Goal: Check status

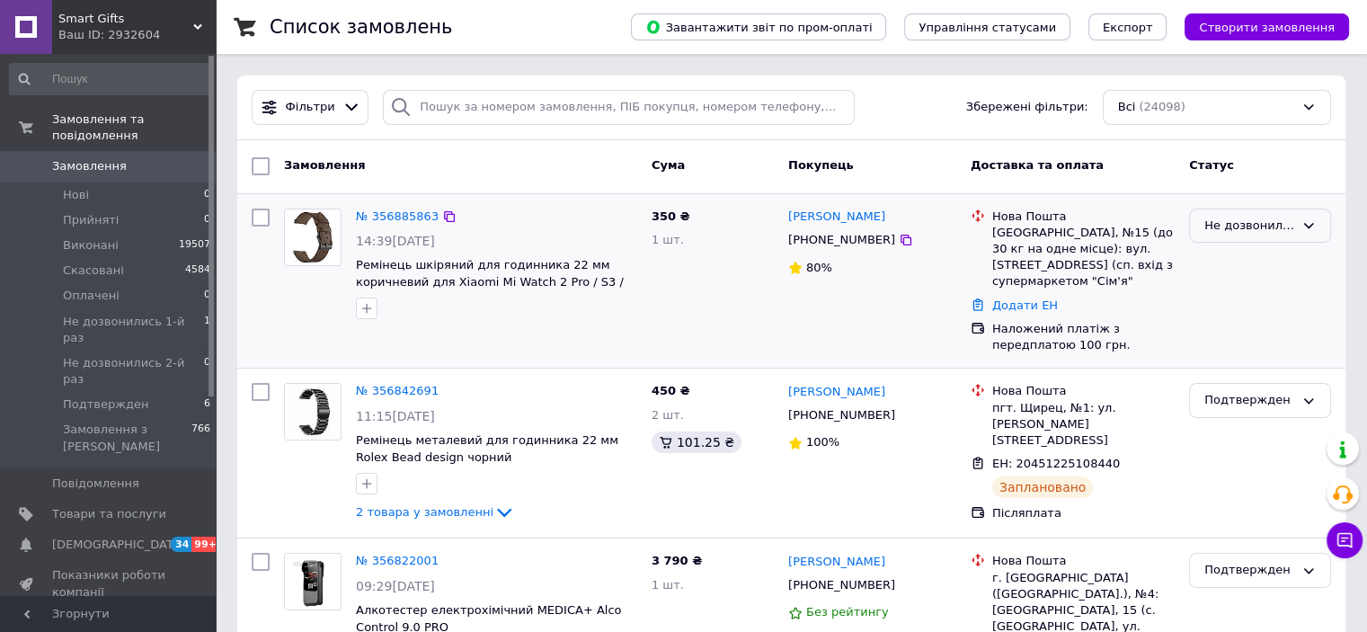
drag, startPoint x: 1314, startPoint y: 224, endPoint x: 1288, endPoint y: 241, distance: 31.2
click at [1312, 224] on icon at bounding box center [1309, 225] width 14 height 14
click at [1264, 387] on li "Подтвержден" at bounding box center [1260, 380] width 140 height 33
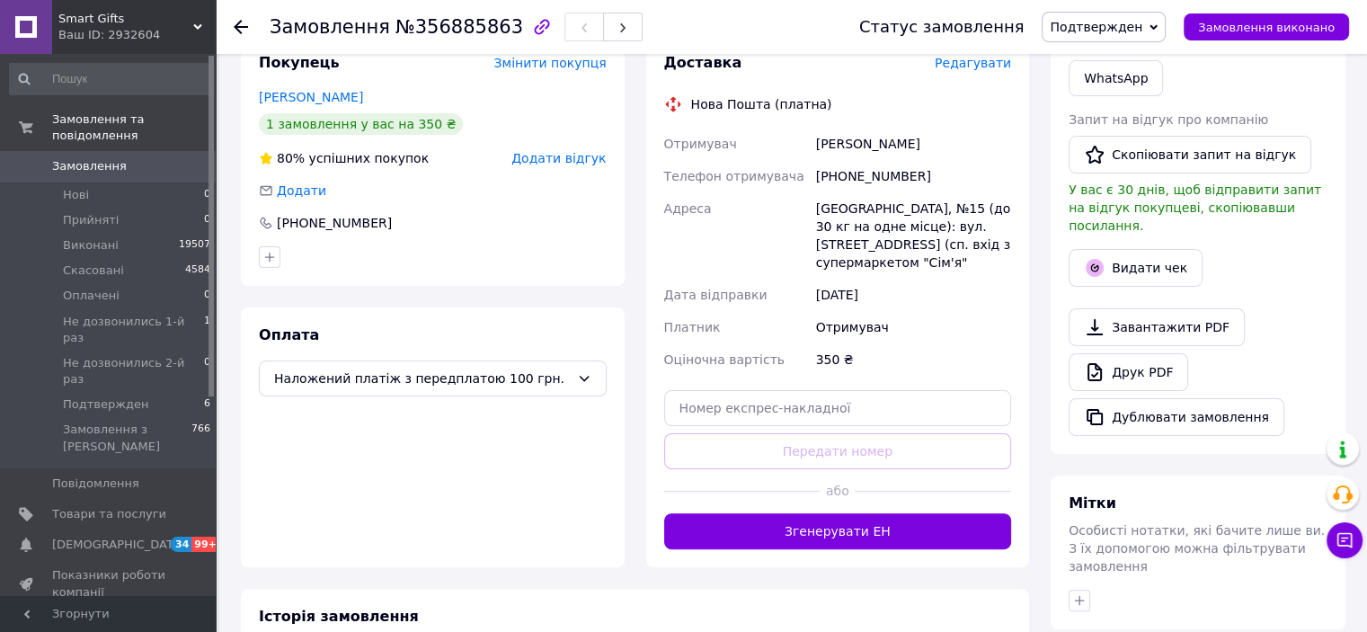
scroll to position [539, 0]
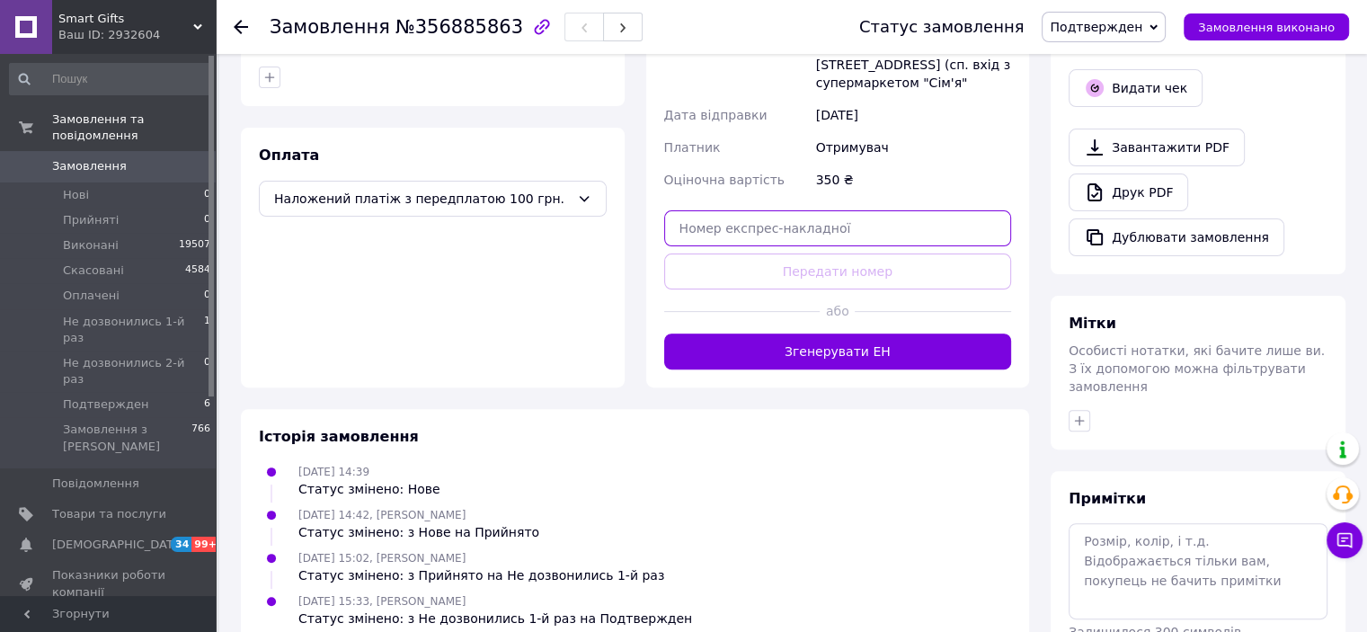
click at [809, 218] on input "text" at bounding box center [838, 228] width 348 height 36
paste input "20451225153954"
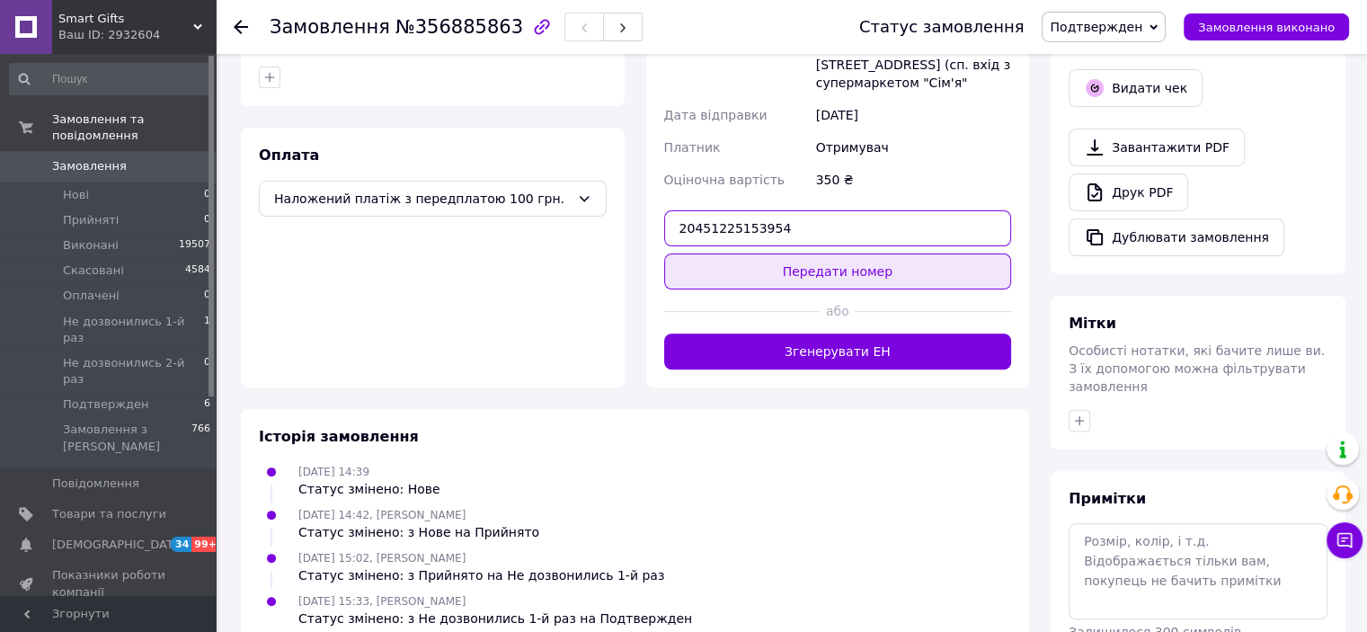
type input "20451225153954"
click at [852, 253] on button "Передати номер" at bounding box center [838, 271] width 348 height 36
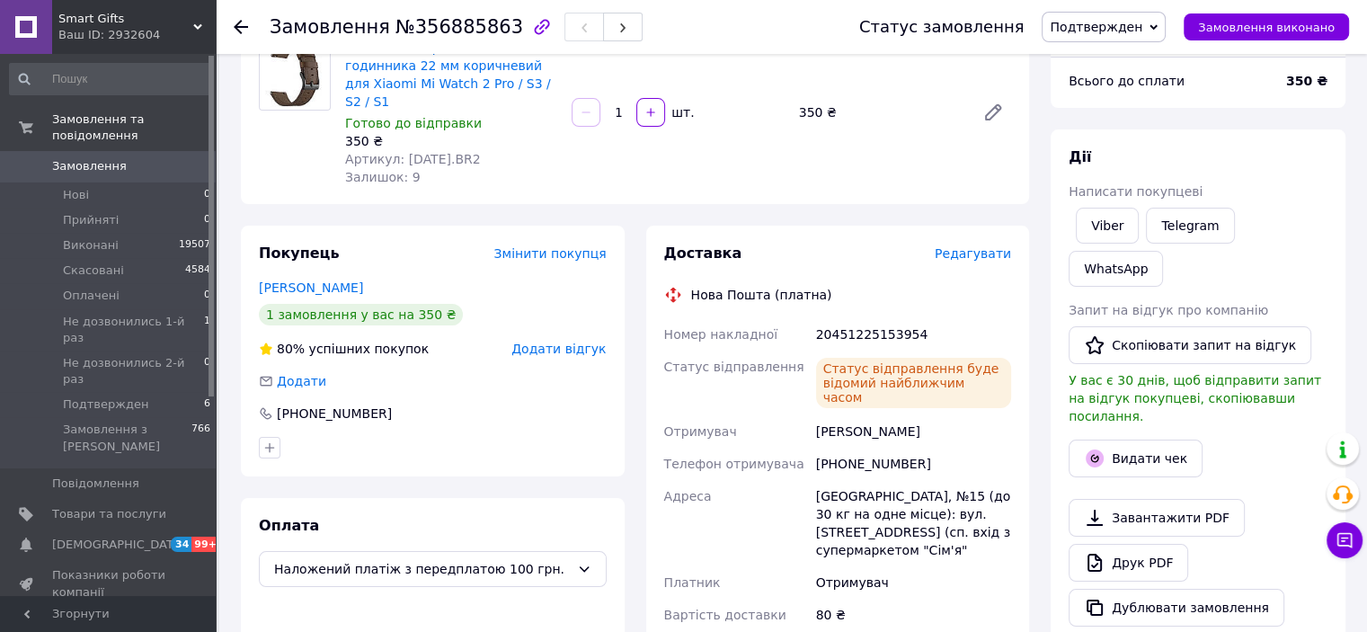
scroll to position [0, 0]
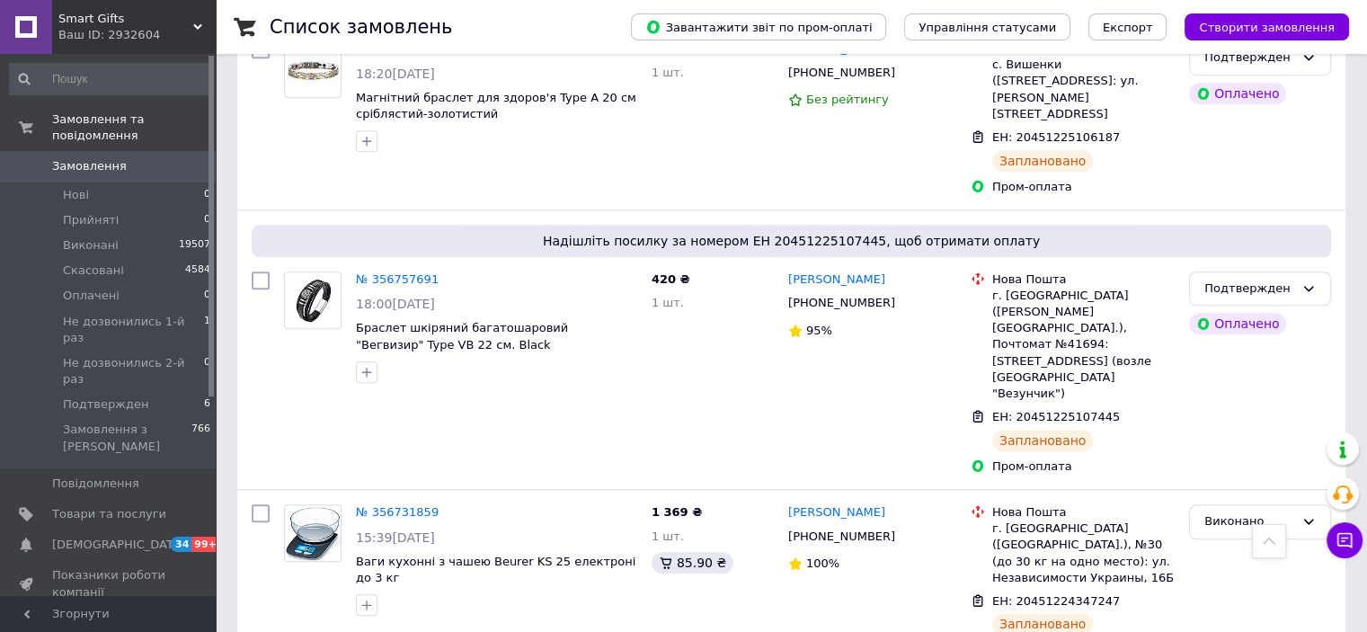
scroll to position [1438, 0]
